Goal: Task Accomplishment & Management: Manage account settings

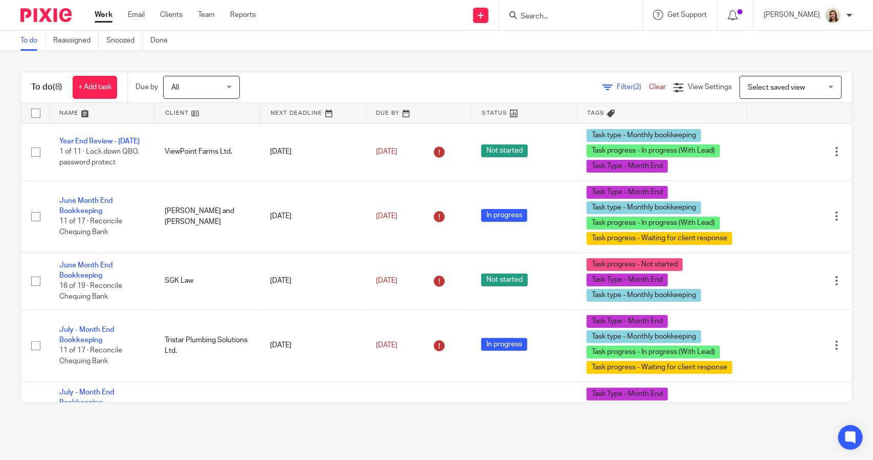
click at [617, 86] on span "Filter (2)" at bounding box center [633, 86] width 32 height 7
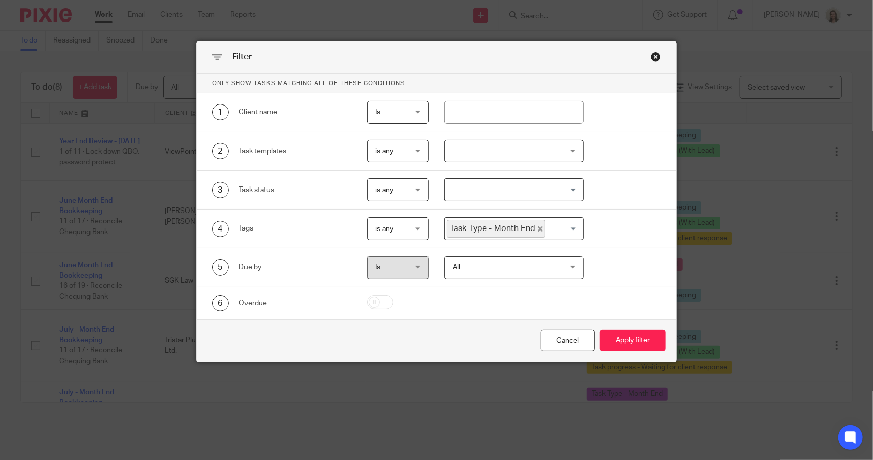
click at [538, 226] on icon "Deselect Task Type - Month End" at bounding box center [540, 228] width 5 height 5
click at [535, 226] on input "Search for option" at bounding box center [511, 229] width 131 height 18
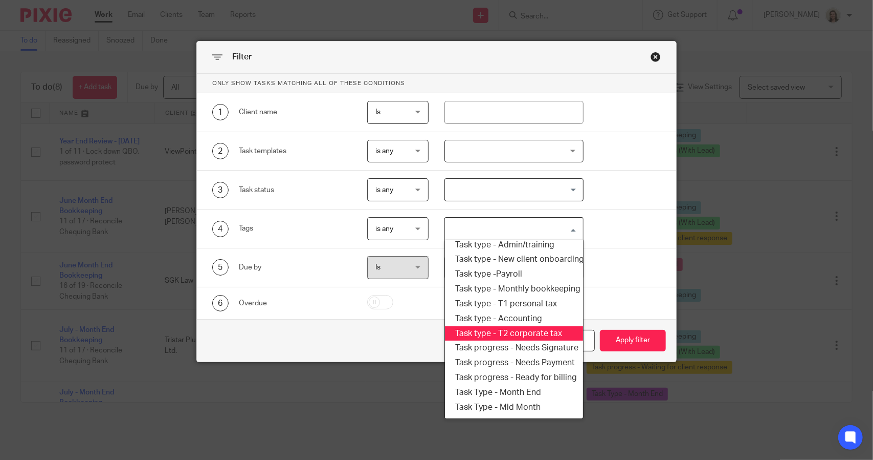
scroll to position [174, 0]
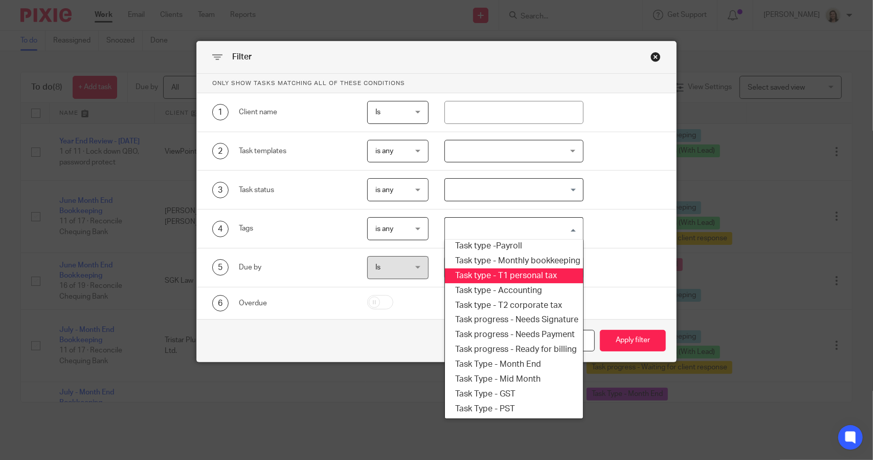
click at [516, 268] on li "Task type - T1 personal tax" at bounding box center [514, 275] width 138 height 15
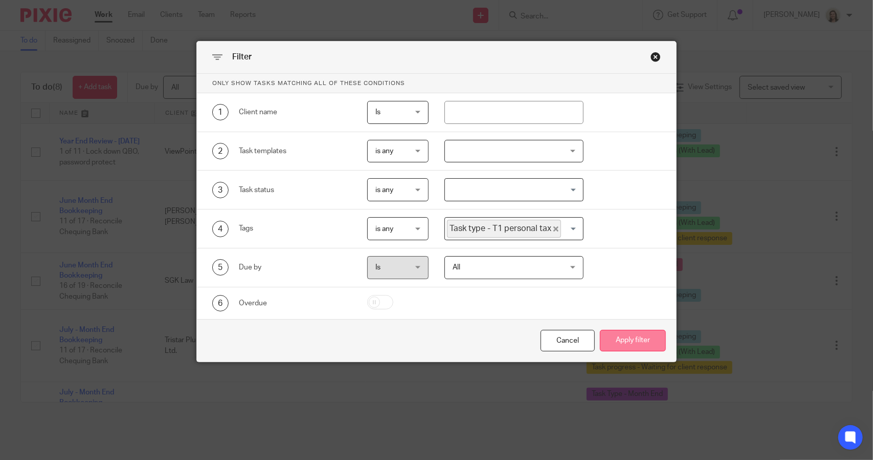
click at [627, 336] on button "Apply filter" at bounding box center [633, 341] width 66 height 22
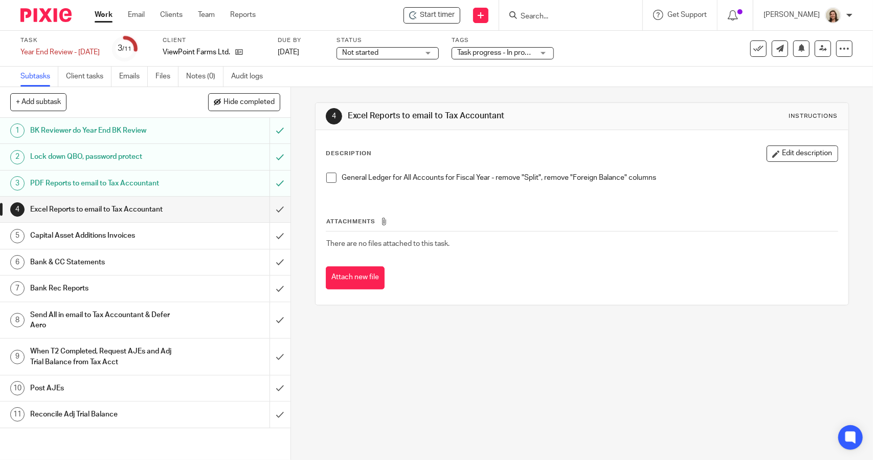
click at [330, 179] on span at bounding box center [331, 177] width 10 height 10
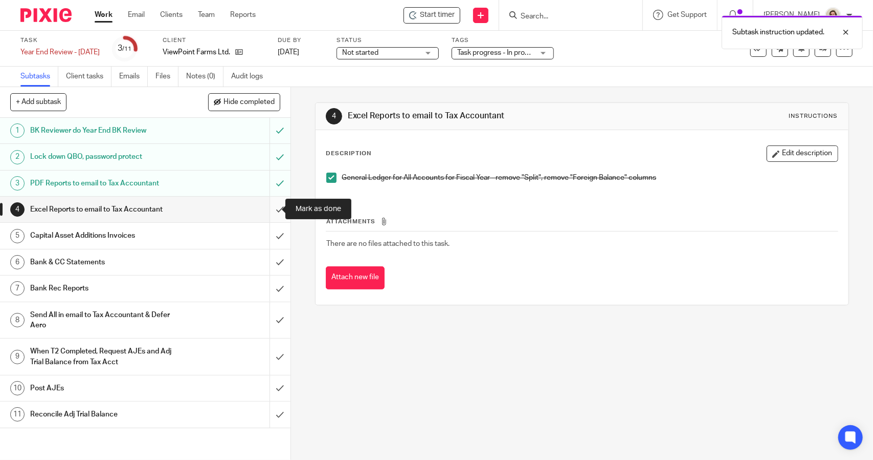
click at [271, 214] on input "submit" at bounding box center [145, 209] width 291 height 26
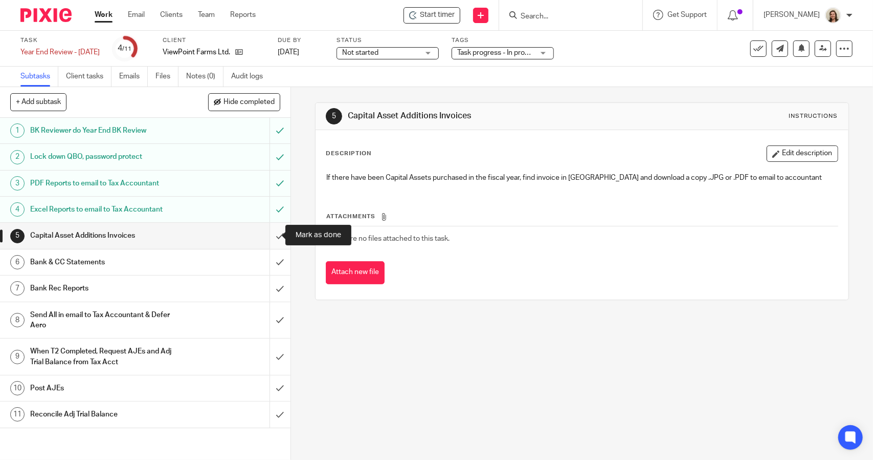
click at [269, 233] on input "submit" at bounding box center [145, 236] width 291 height 26
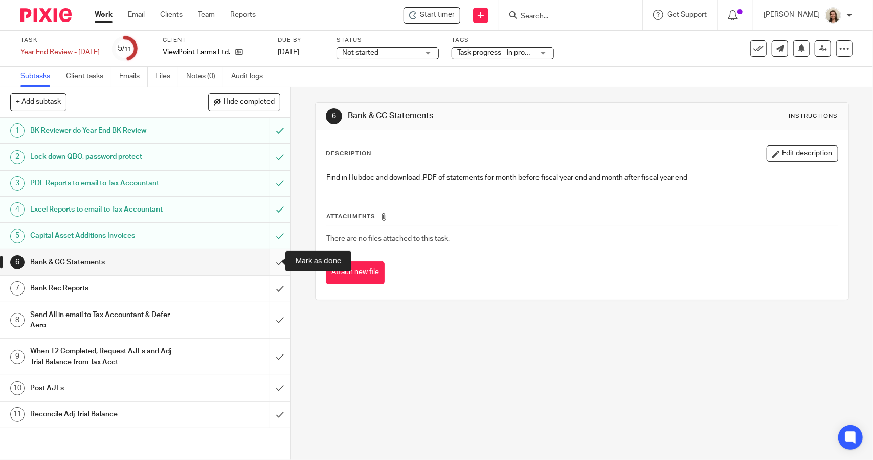
click at [268, 257] on input "submit" at bounding box center [145, 262] width 291 height 26
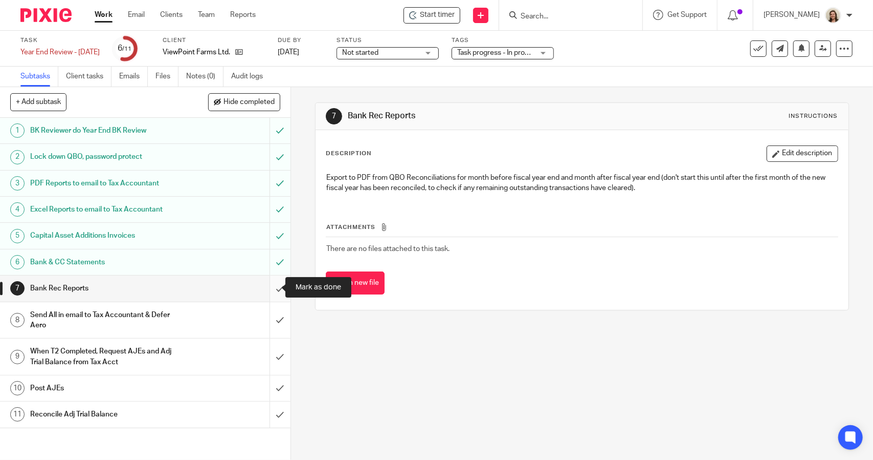
click at [271, 279] on input "submit" at bounding box center [145, 288] width 291 height 26
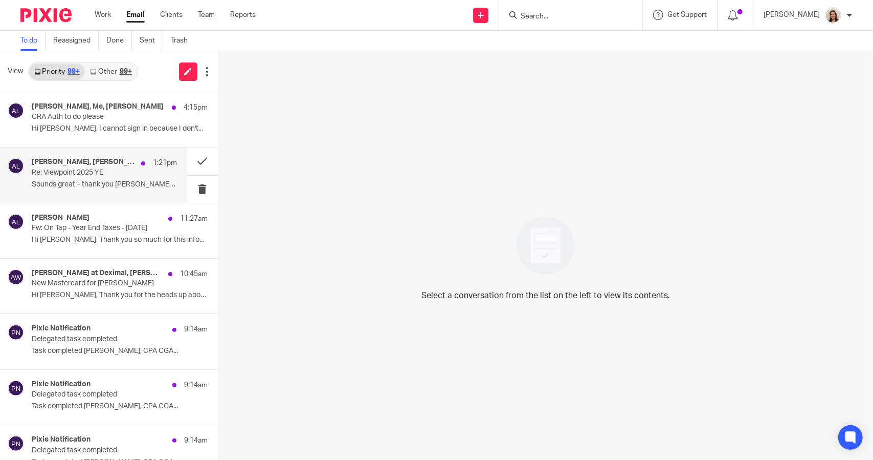
click at [80, 153] on div "[PERSON_NAME], [PERSON_NAME] 1:21pm Re: Viewpoint 2025 YE Sounds great – thank …" at bounding box center [93, 174] width 187 height 55
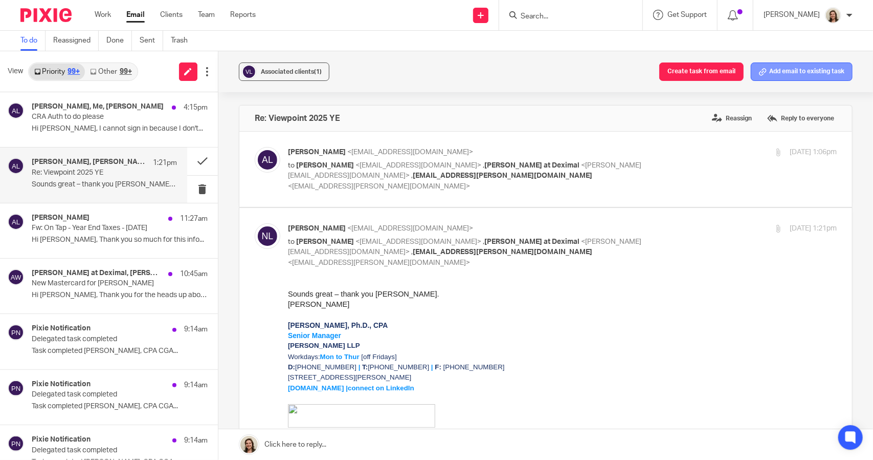
click at [812, 70] on button "Add email to existing task" at bounding box center [802, 71] width 102 height 18
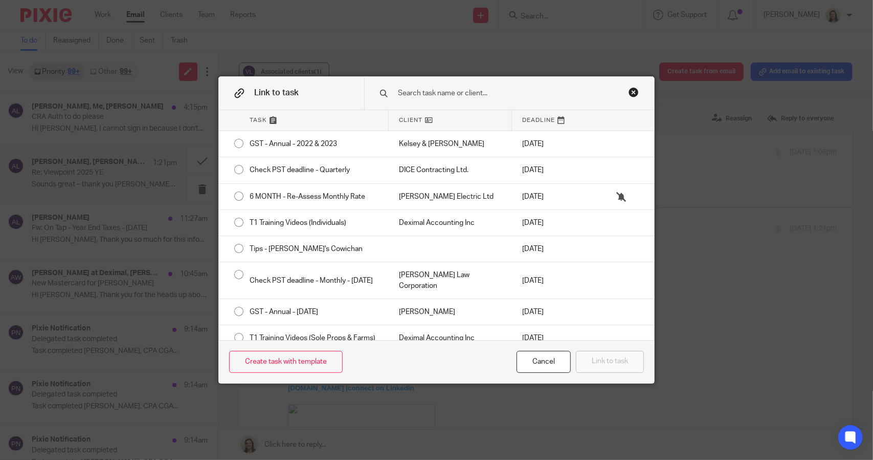
click at [430, 95] on input "text" at bounding box center [506, 93] width 216 height 11
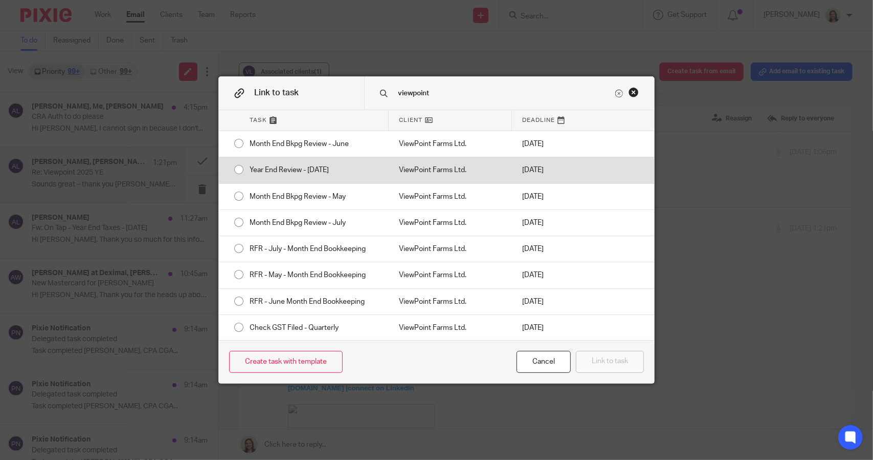
type input "viewpoint"
click at [305, 167] on div "Year End Review - [DATE]" at bounding box center [313, 170] width 149 height 26
radio input "true"
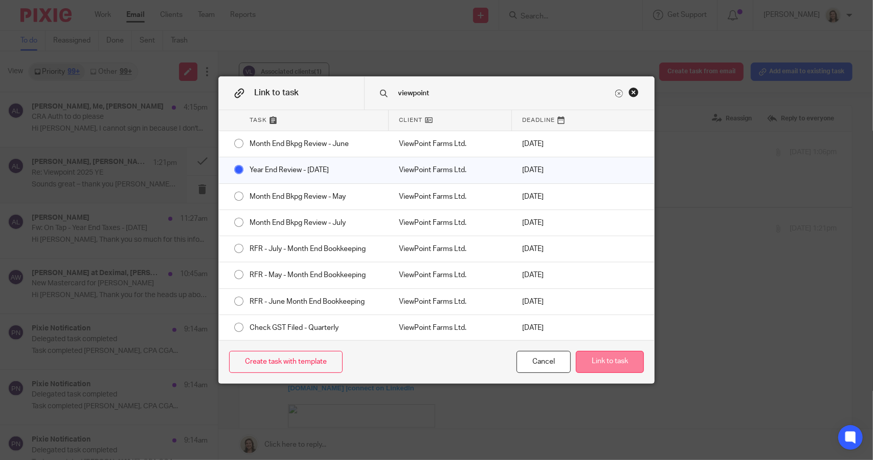
click at [605, 357] on button "Link to task" at bounding box center [610, 362] width 68 height 22
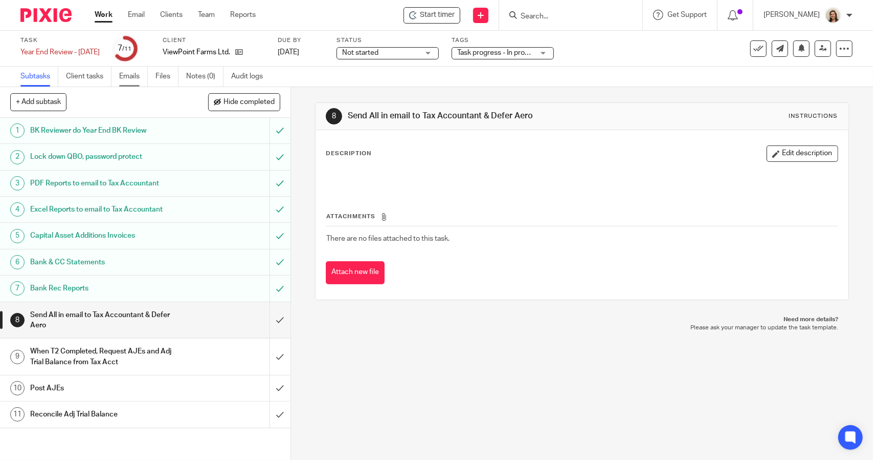
click at [141, 73] on link "Emails" at bounding box center [133, 77] width 29 height 20
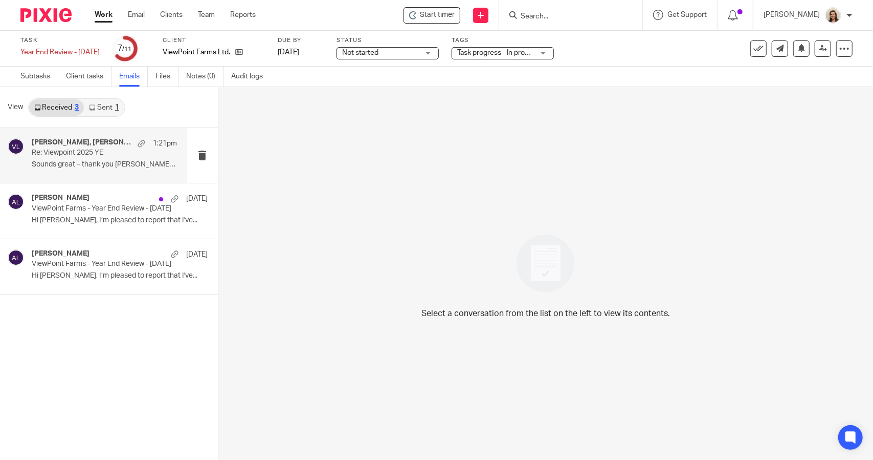
click at [68, 150] on p "Re: Viewpoint 2025 YE" at bounding box center [90, 152] width 116 height 9
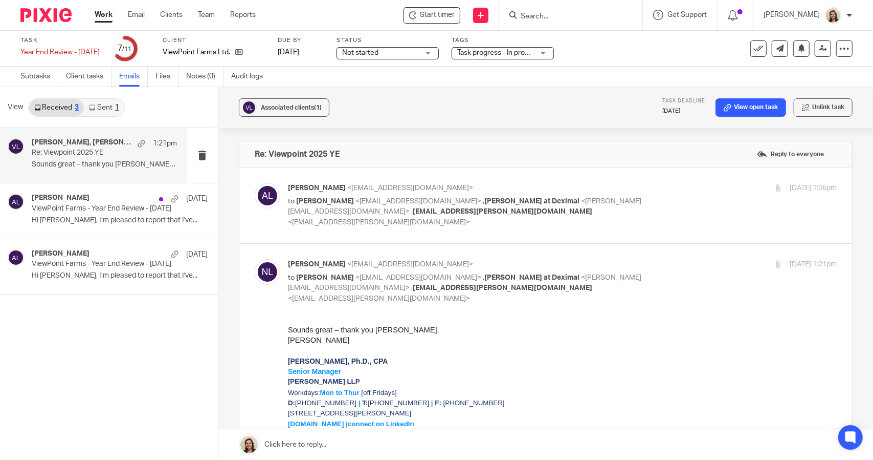
click at [647, 269] on div "[PERSON_NAME] <[EMAIL_ADDRESS][DOMAIN_NAME]> to [PERSON_NAME] <[EMAIL_ADDRESS][…" at bounding box center [562, 281] width 549 height 45
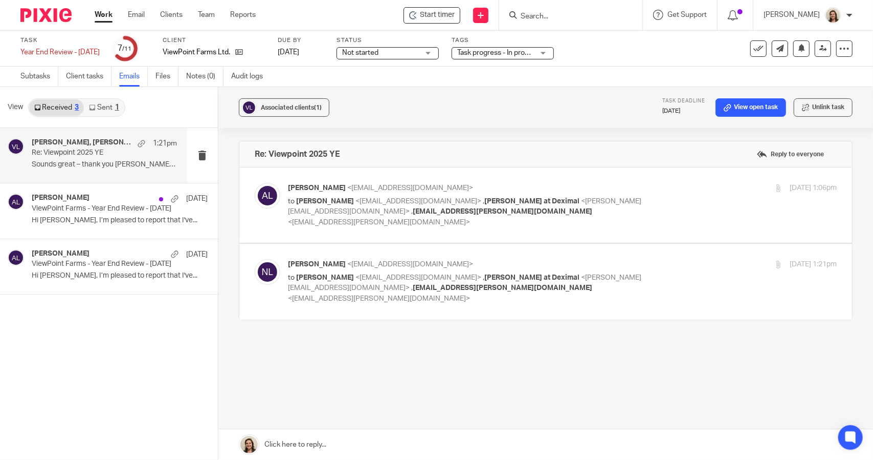
click at [664, 264] on div "[PERSON_NAME] <[EMAIL_ADDRESS][DOMAIN_NAME]> to [PERSON_NAME] <[EMAIL_ADDRESS][…" at bounding box center [562, 281] width 549 height 45
checkbox input "true"
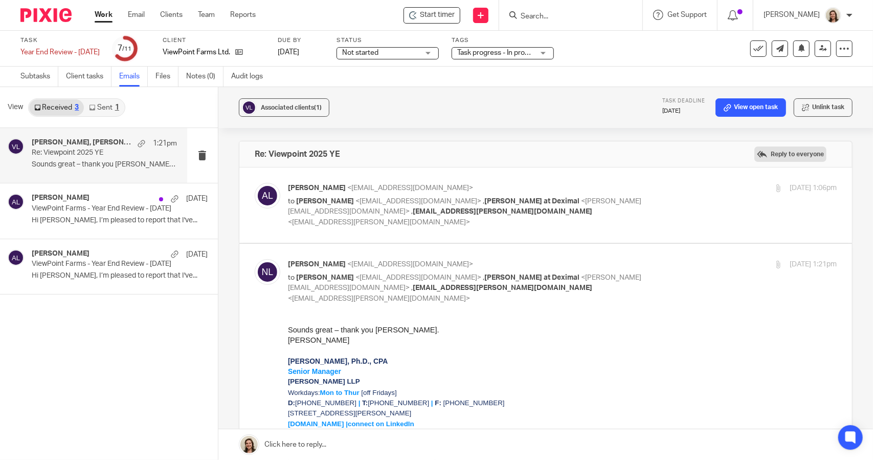
click at [781, 146] on label "Reply to everyone" at bounding box center [791, 153] width 72 height 15
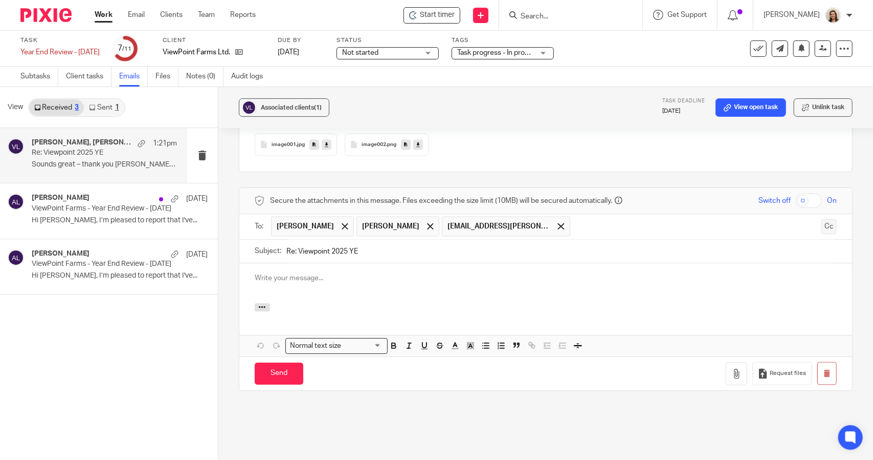
click at [822, 219] on button "Cc" at bounding box center [829, 226] width 15 height 15
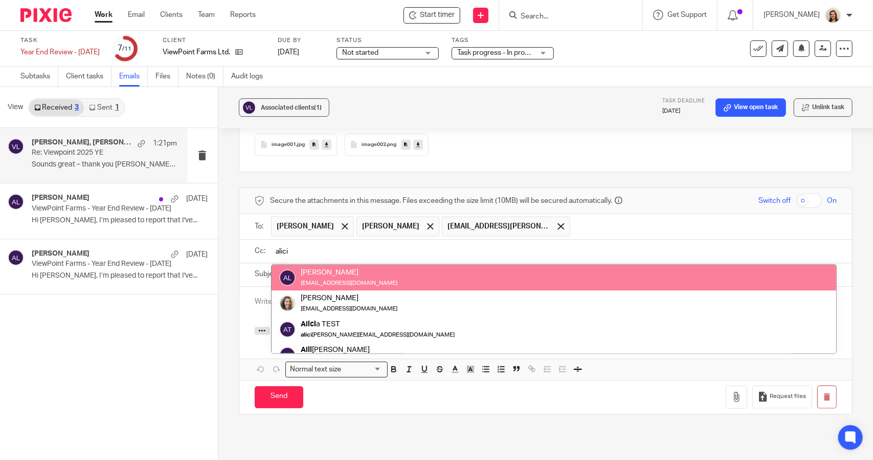
type input "alici"
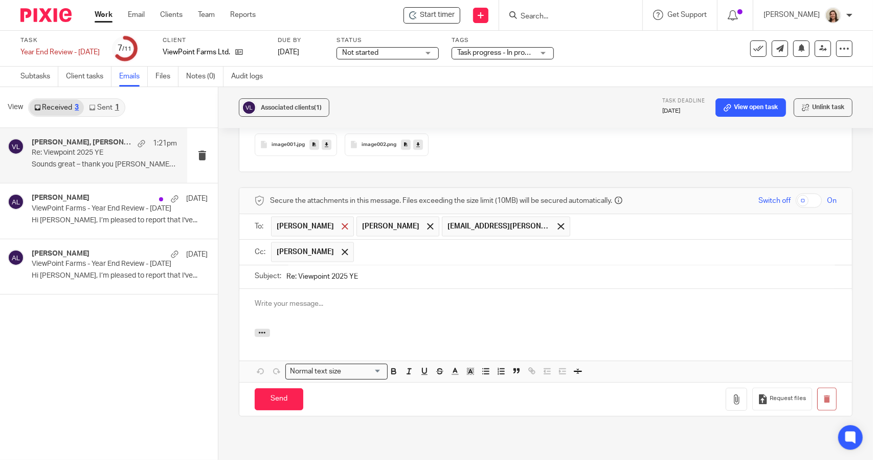
click at [342, 223] on span at bounding box center [345, 226] width 7 height 7
click at [378, 242] on input "text" at bounding box center [596, 252] width 474 height 20
click at [472, 223] on span at bounding box center [475, 226] width 7 height 7
click at [289, 289] on div at bounding box center [545, 309] width 613 height 40
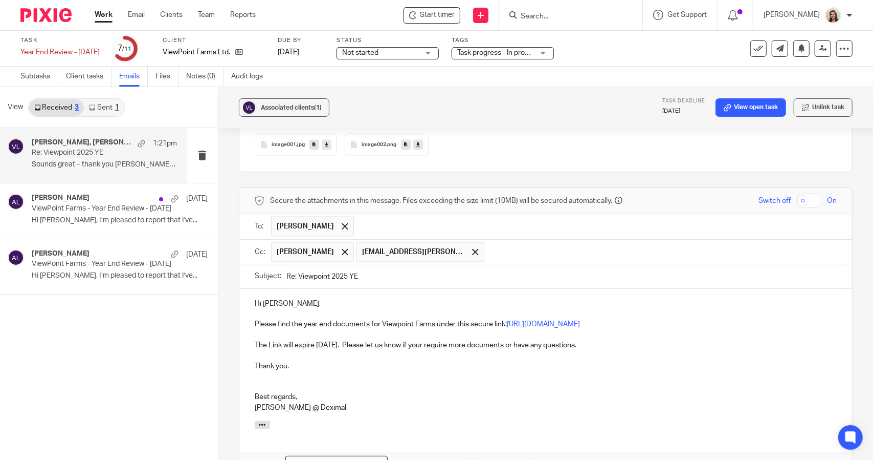
click at [319, 299] on p "Hi [PERSON_NAME]," at bounding box center [546, 304] width 582 height 10
click at [302, 319] on p "Please find the year end documents for Viewpoint Farms under this secure link: …" at bounding box center [546, 324] width 582 height 10
click at [608, 340] on p "The Link will expire [DATE]. Please let us know if your require more documents …" at bounding box center [546, 345] width 582 height 10
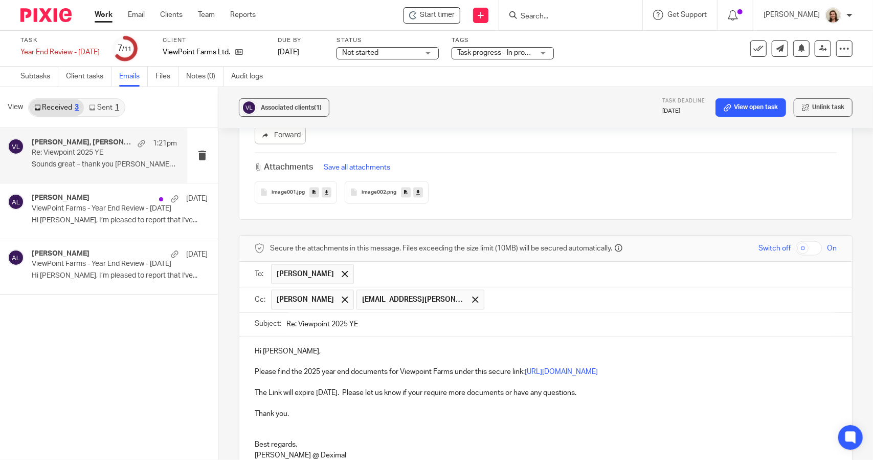
scroll to position [1182, 0]
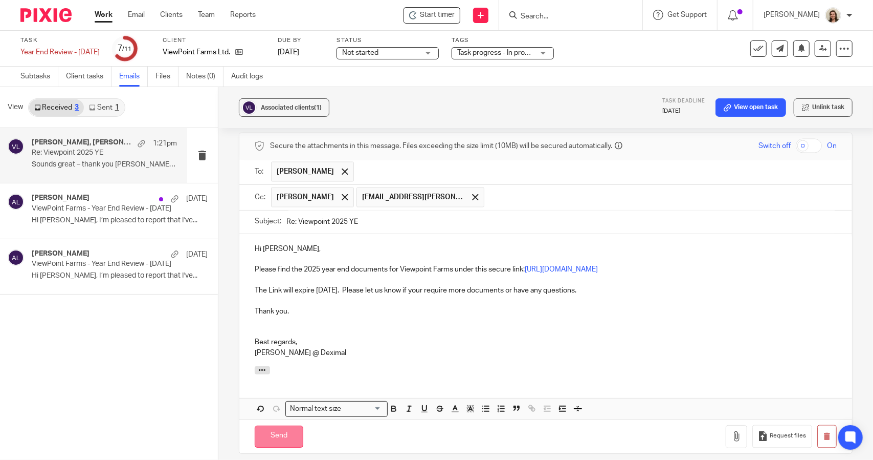
click at [283, 425] on input "Send" at bounding box center [279, 436] width 49 height 22
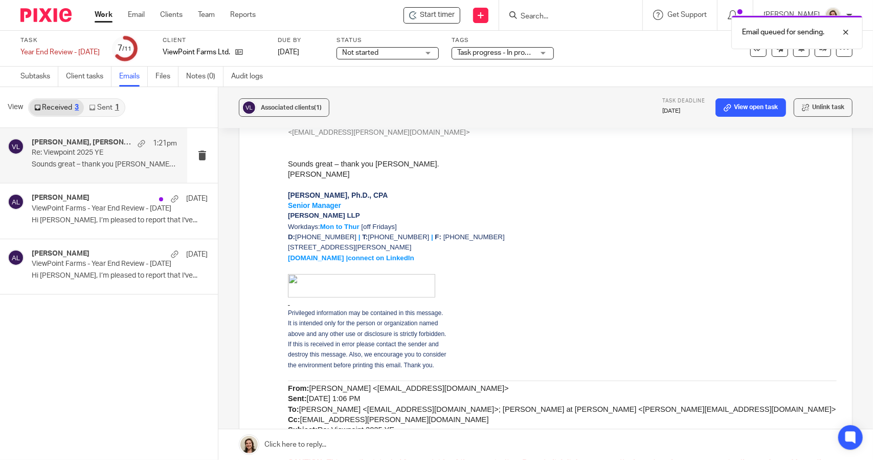
scroll to position [0, 0]
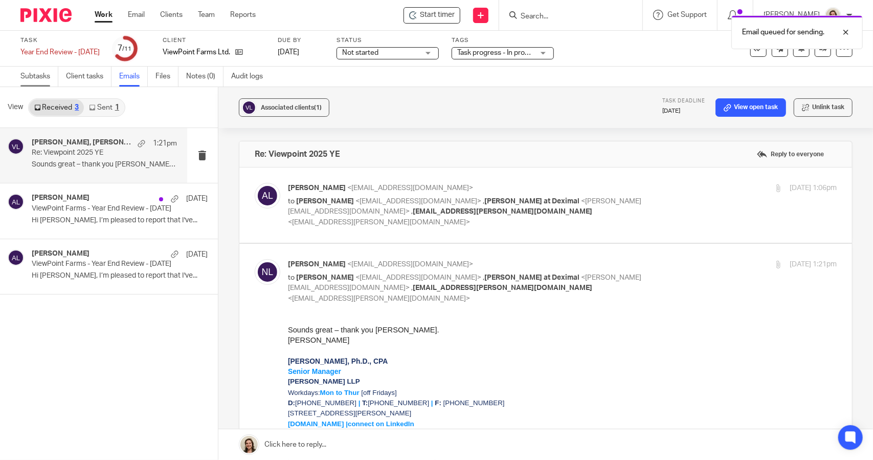
click at [30, 74] on link "Subtasks" at bounding box center [39, 77] width 38 height 20
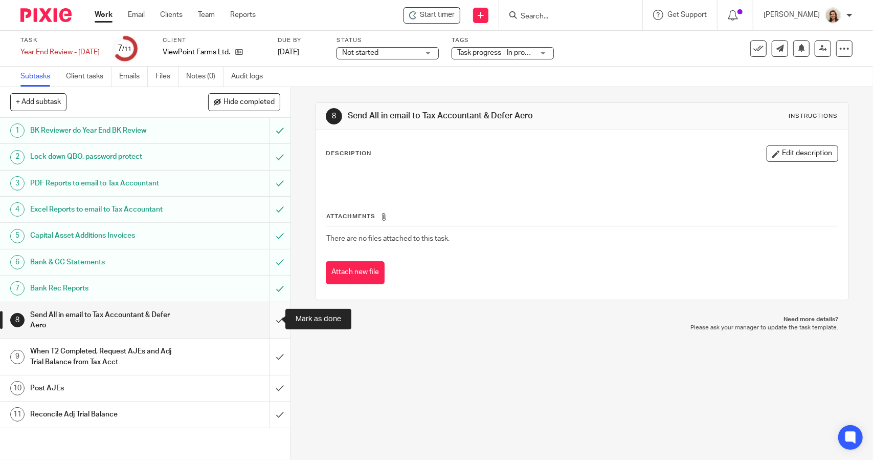
click at [267, 316] on input "submit" at bounding box center [145, 320] width 291 height 36
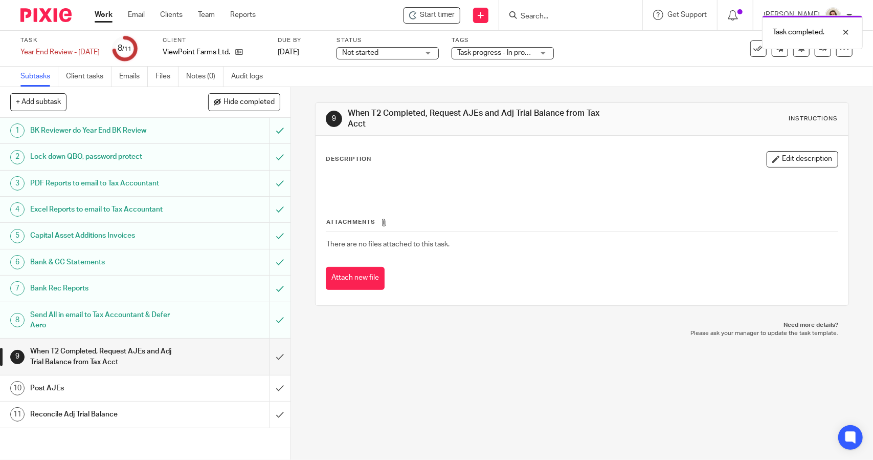
click at [390, 48] on span "Not started" at bounding box center [380, 53] width 77 height 11
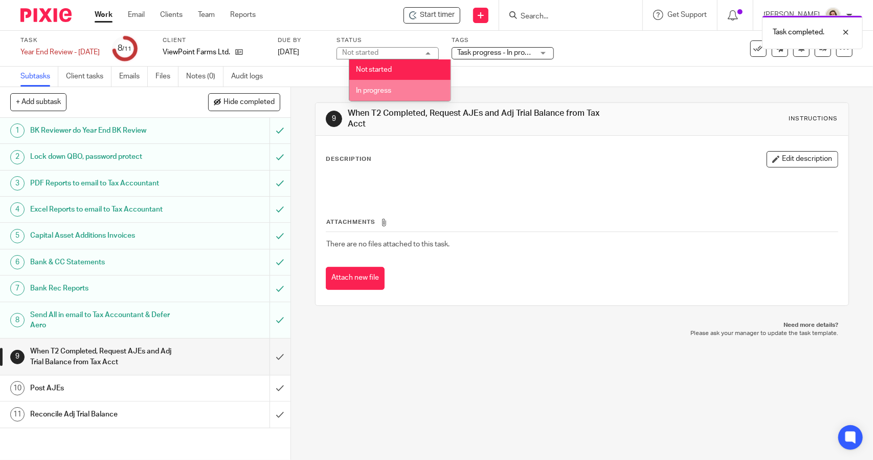
click at [395, 88] on li "In progress" at bounding box center [399, 90] width 101 height 21
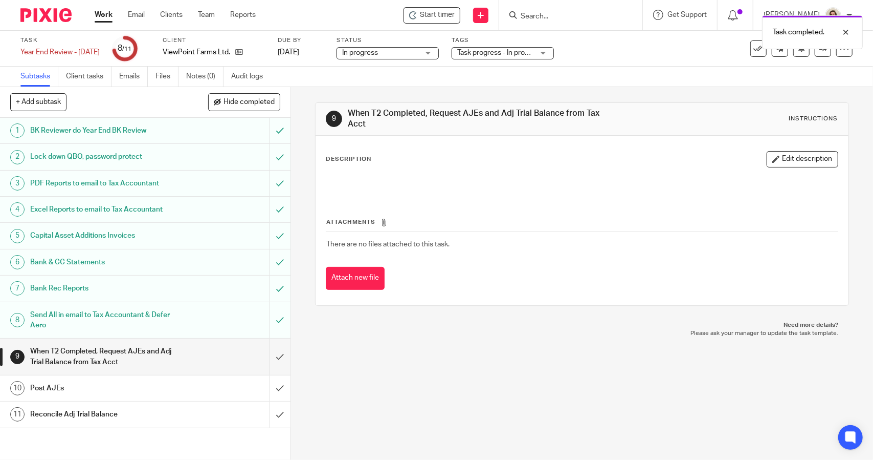
click at [507, 48] on div "Task completed." at bounding box center [650, 29] width 427 height 39
click at [529, 58] on div "Task progress - In progress (With Lead) + 3" at bounding box center [503, 53] width 102 height 12
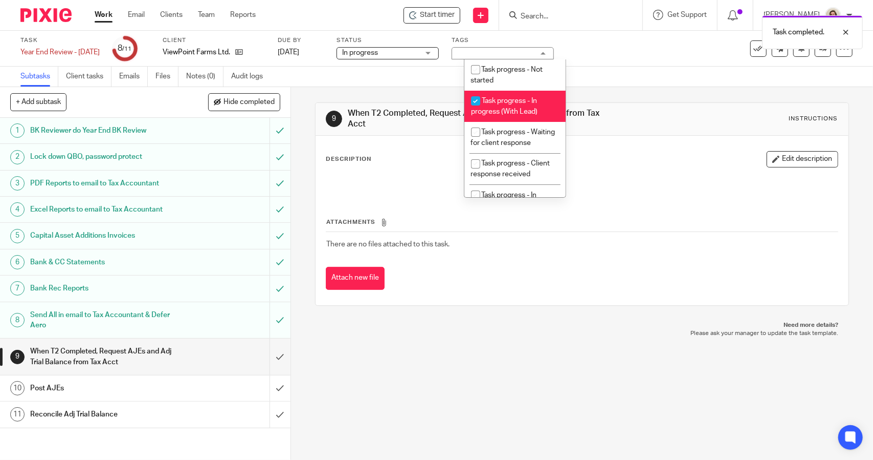
click at [525, 103] on span "Task progress - In progress (With Lead)" at bounding box center [504, 106] width 67 height 18
checkbox input "false"
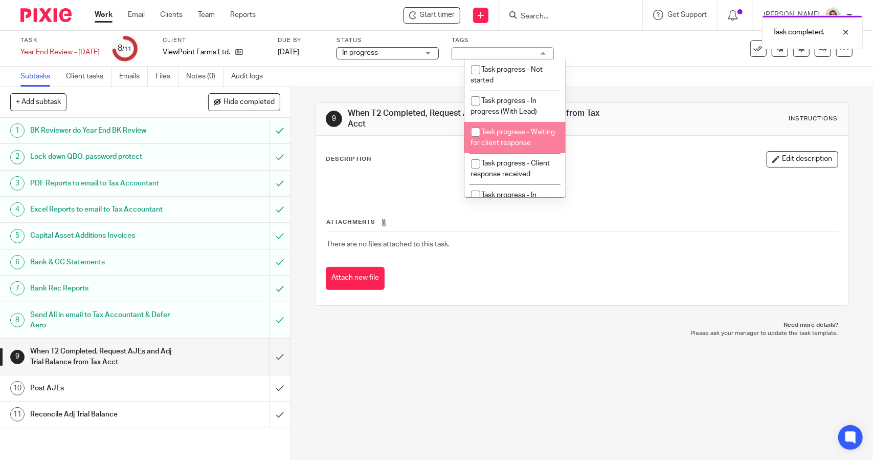
click at [523, 148] on li "Task progress - Waiting for client response" at bounding box center [515, 137] width 101 height 31
checkbox input "true"
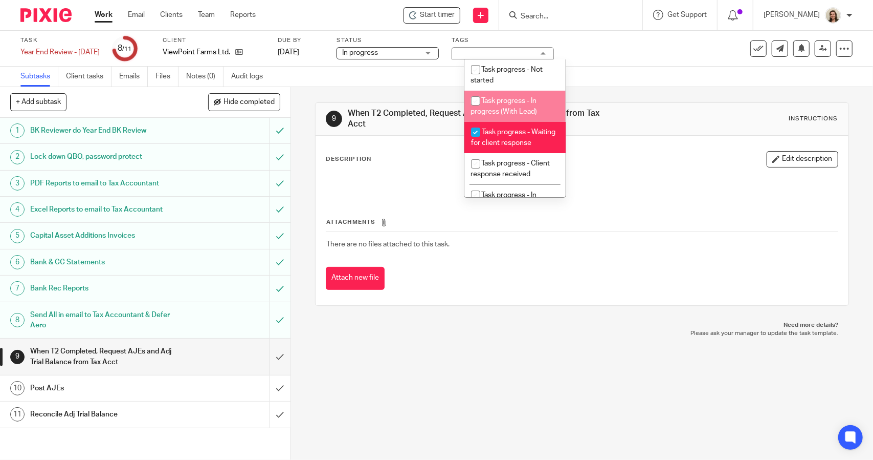
click at [519, 99] on span "Task progress - In progress (With Lead)" at bounding box center [504, 106] width 67 height 18
checkbox input "true"
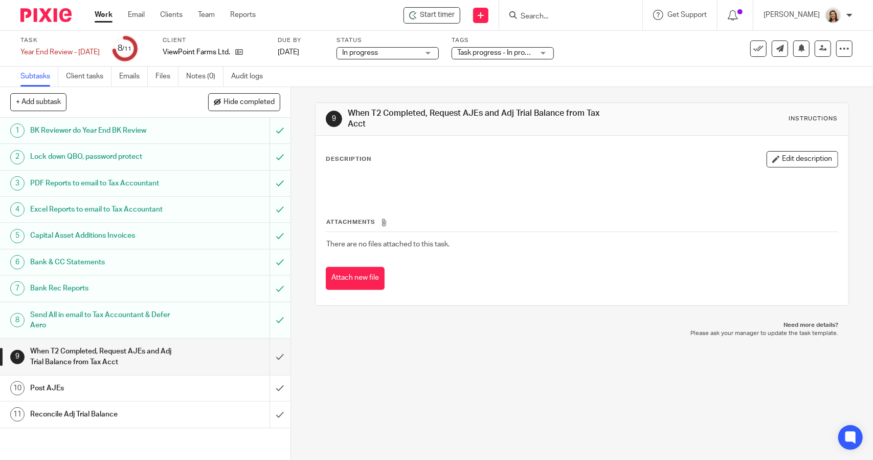
click at [576, 89] on div "9 When T2 Completed, Request AJEs and Adj Trial Balance from Tax Acct Instructi…" at bounding box center [582, 204] width 534 height 234
click at [641, 80] on div "Subtasks Client tasks Emails Files Notes (0) Audit logs" at bounding box center [436, 77] width 873 height 20
click at [798, 50] on icon at bounding box center [802, 48] width 8 height 8
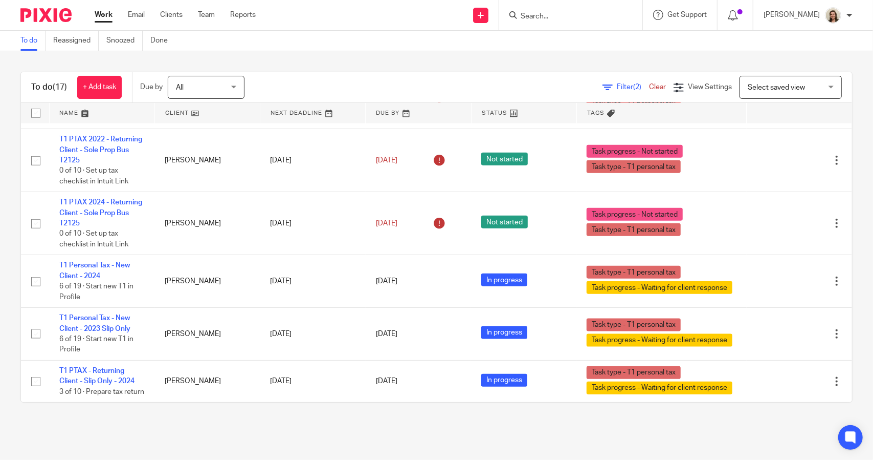
scroll to position [794, 0]
